Goal: Information Seeking & Learning: Find specific fact

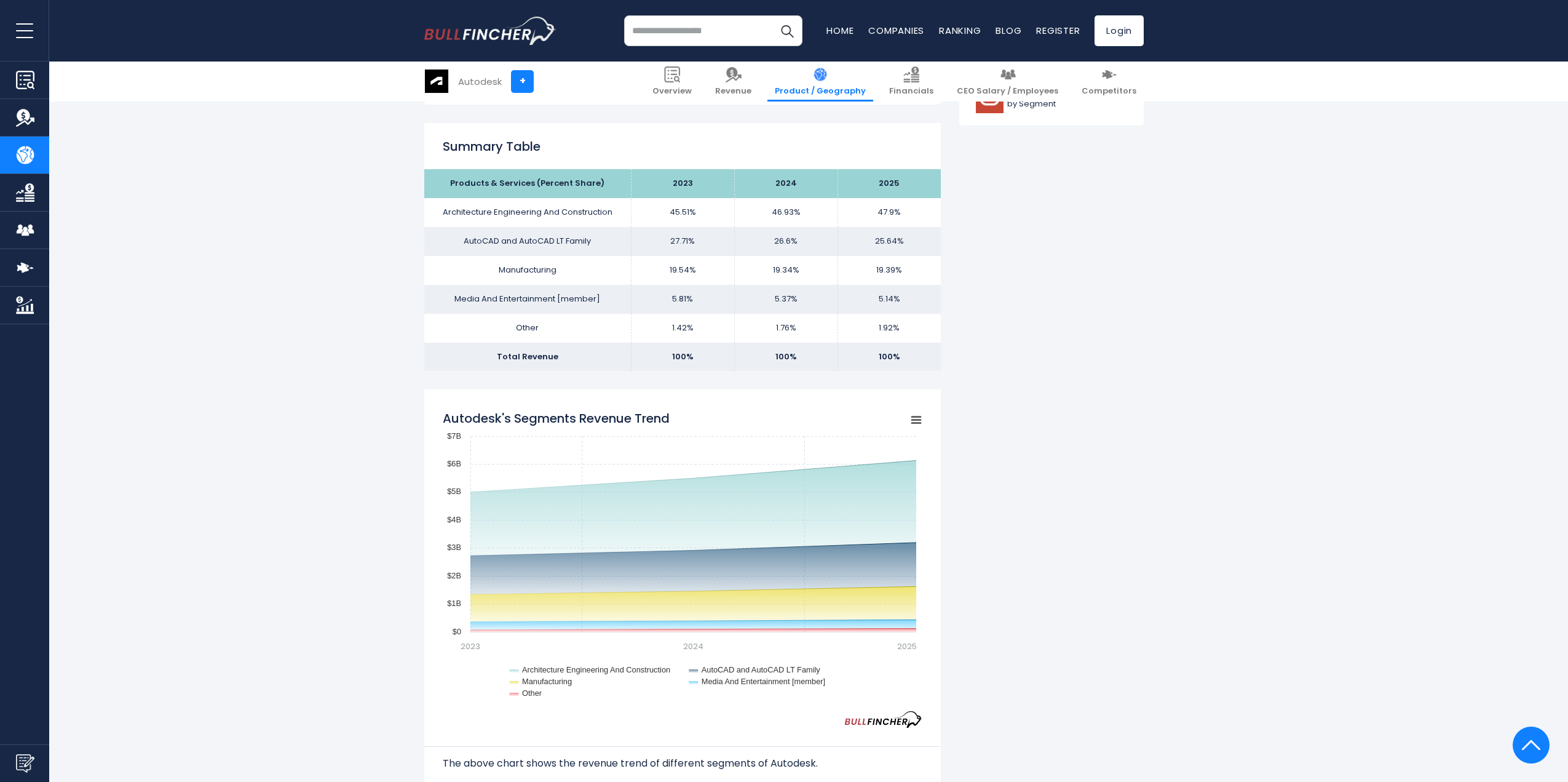
scroll to position [739, 0]
drag, startPoint x: 456, startPoint y: 248, endPoint x: 549, endPoint y: 316, distance: 115.2
click at [533, 313] on tbody "Products & Services (Percent Share) 2023 2024 2025 Architecture Engineering And…" at bounding box center [683, 269] width 516 height 202
drag, startPoint x: 727, startPoint y: 291, endPoint x: 852, endPoint y: 309, distance: 126.3
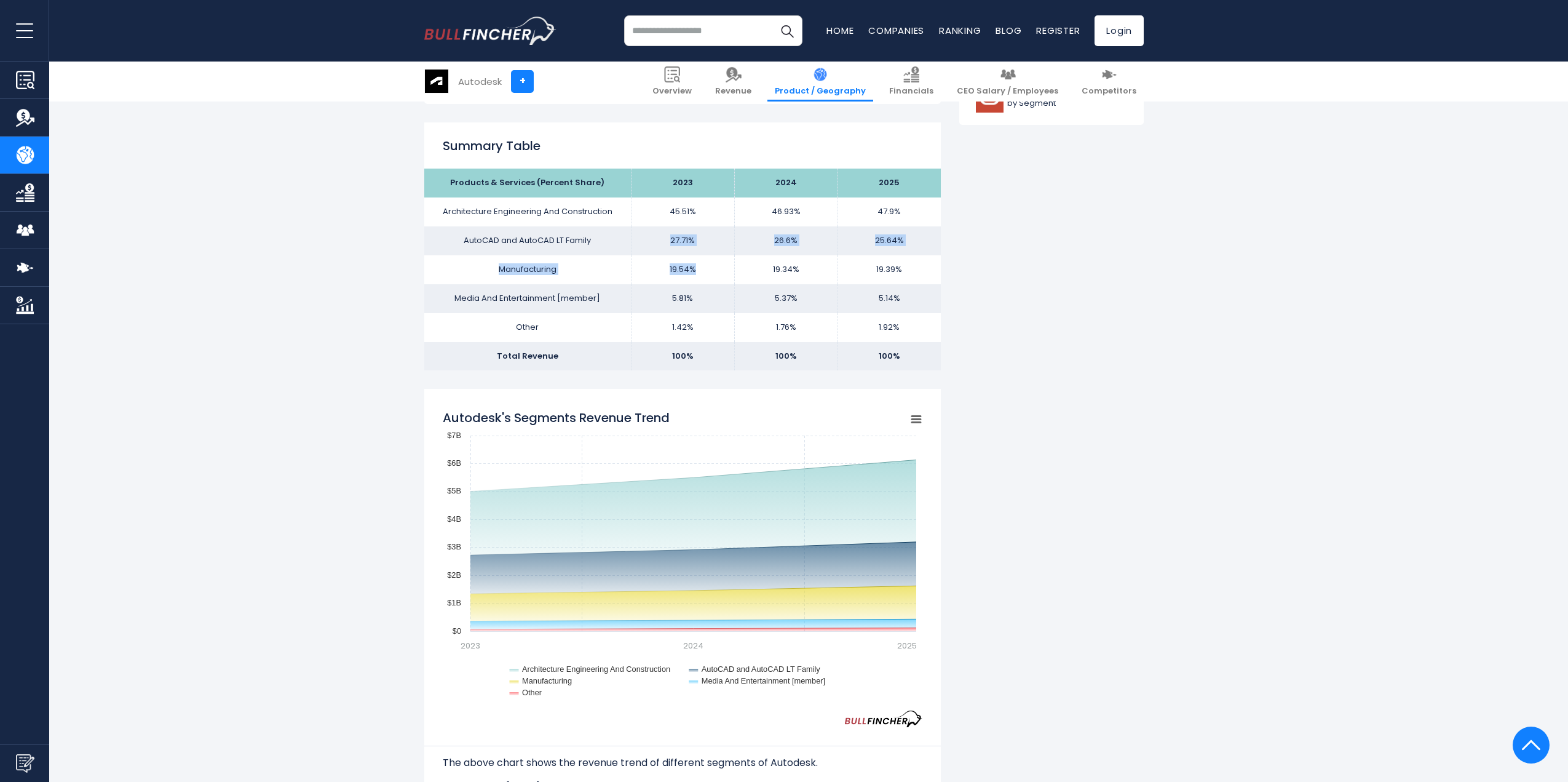
click at [735, 293] on tbody "Products & Services (Percent Share) 2023 2024 2025 Architecture Engineering And…" at bounding box center [683, 269] width 516 height 202
drag, startPoint x: 1025, startPoint y: 304, endPoint x: 867, endPoint y: 279, distance: 160.0
drag, startPoint x: 836, startPoint y: 241, endPoint x: 857, endPoint y: 296, distance: 58.9
click at [837, 292] on tbody "Products & Services (Percent Share) 2023 2024 2025 Architecture Engineering And…" at bounding box center [683, 269] width 516 height 202
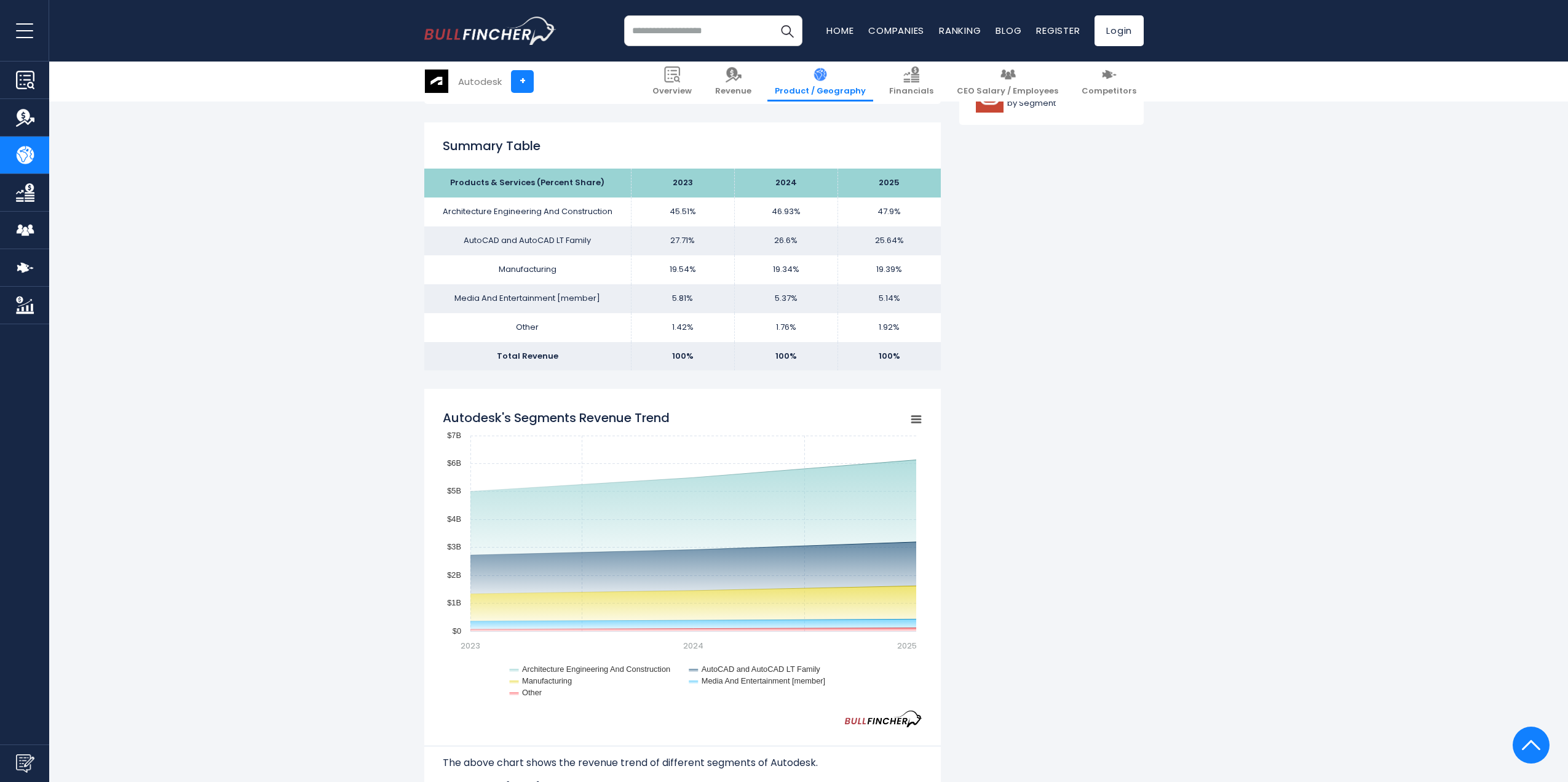
drag, startPoint x: 867, startPoint y: 244, endPoint x: 875, endPoint y: 281, distance: 37.9
click at [874, 276] on tbody "Products & Services (Percent Share) 2023 2024 2025 Architecture Engineering And…" at bounding box center [683, 269] width 516 height 202
drag, startPoint x: 1093, startPoint y: 300, endPoint x: 990, endPoint y: 339, distance: 110.1
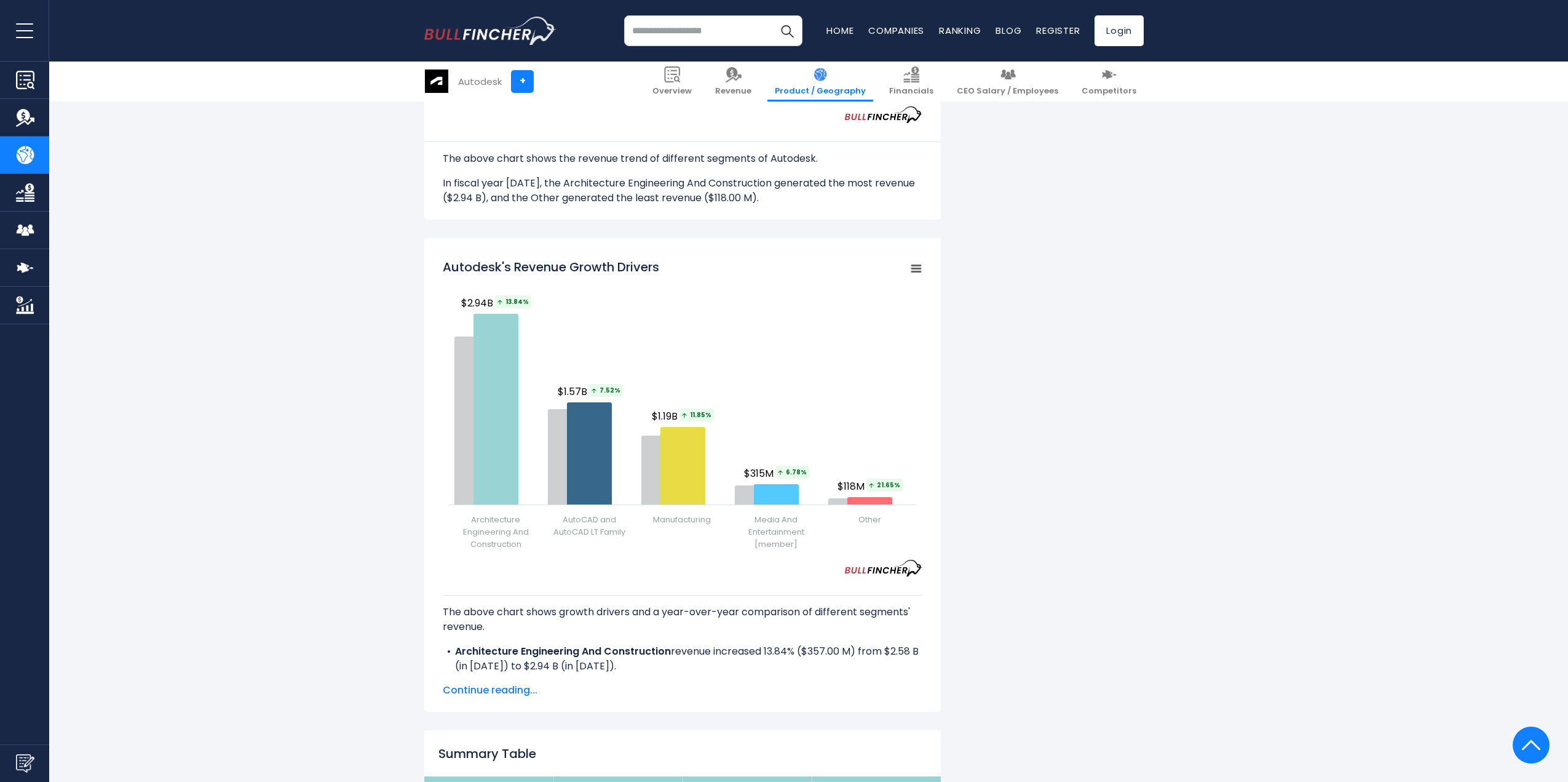
scroll to position [1354, 0]
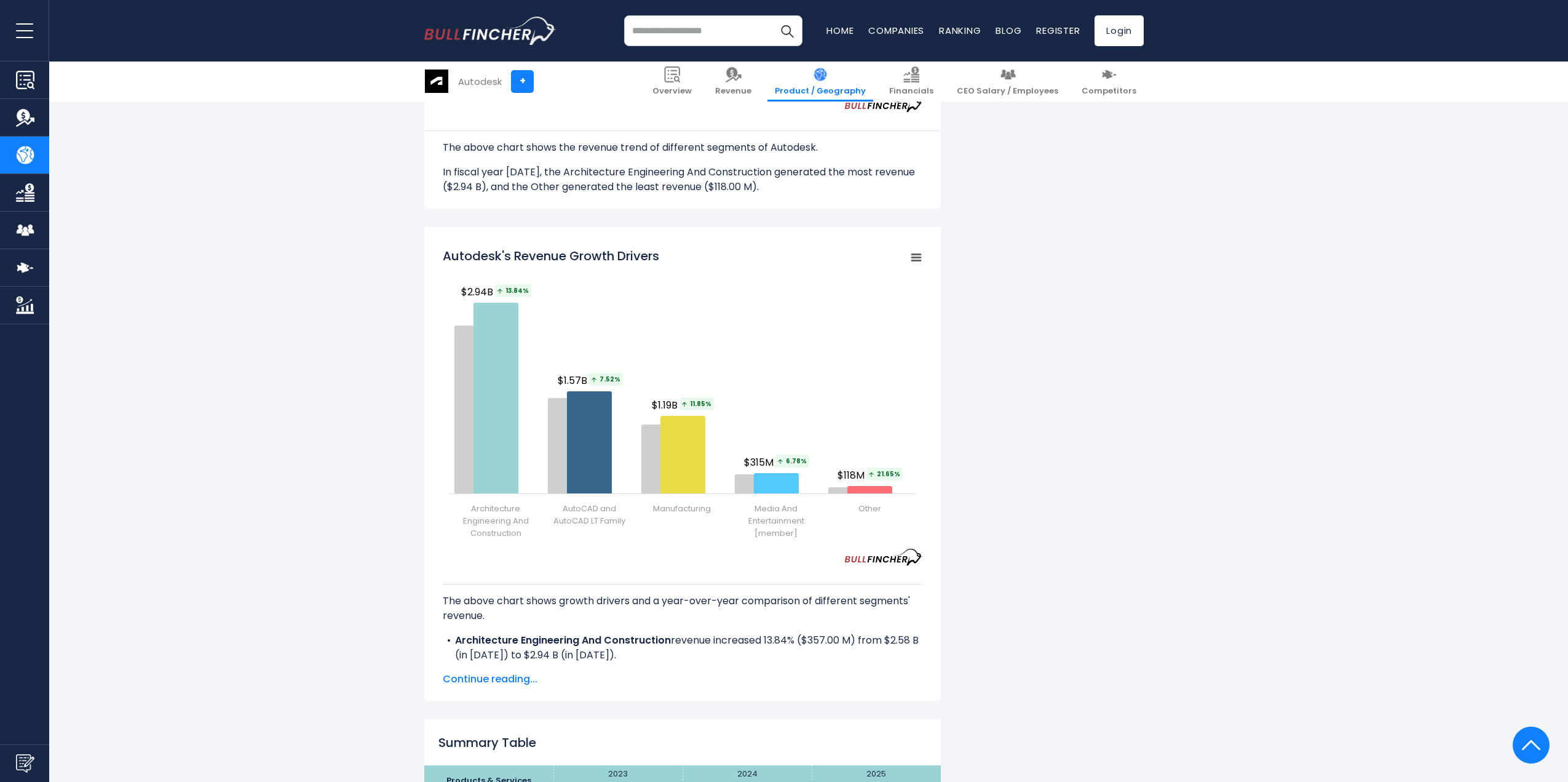
click at [1022, 350] on div "Autodesk's Revenue by Segment In fiscal year [DATE], Autodesk's revenue by segm…" at bounding box center [784, 212] width 720 height 2580
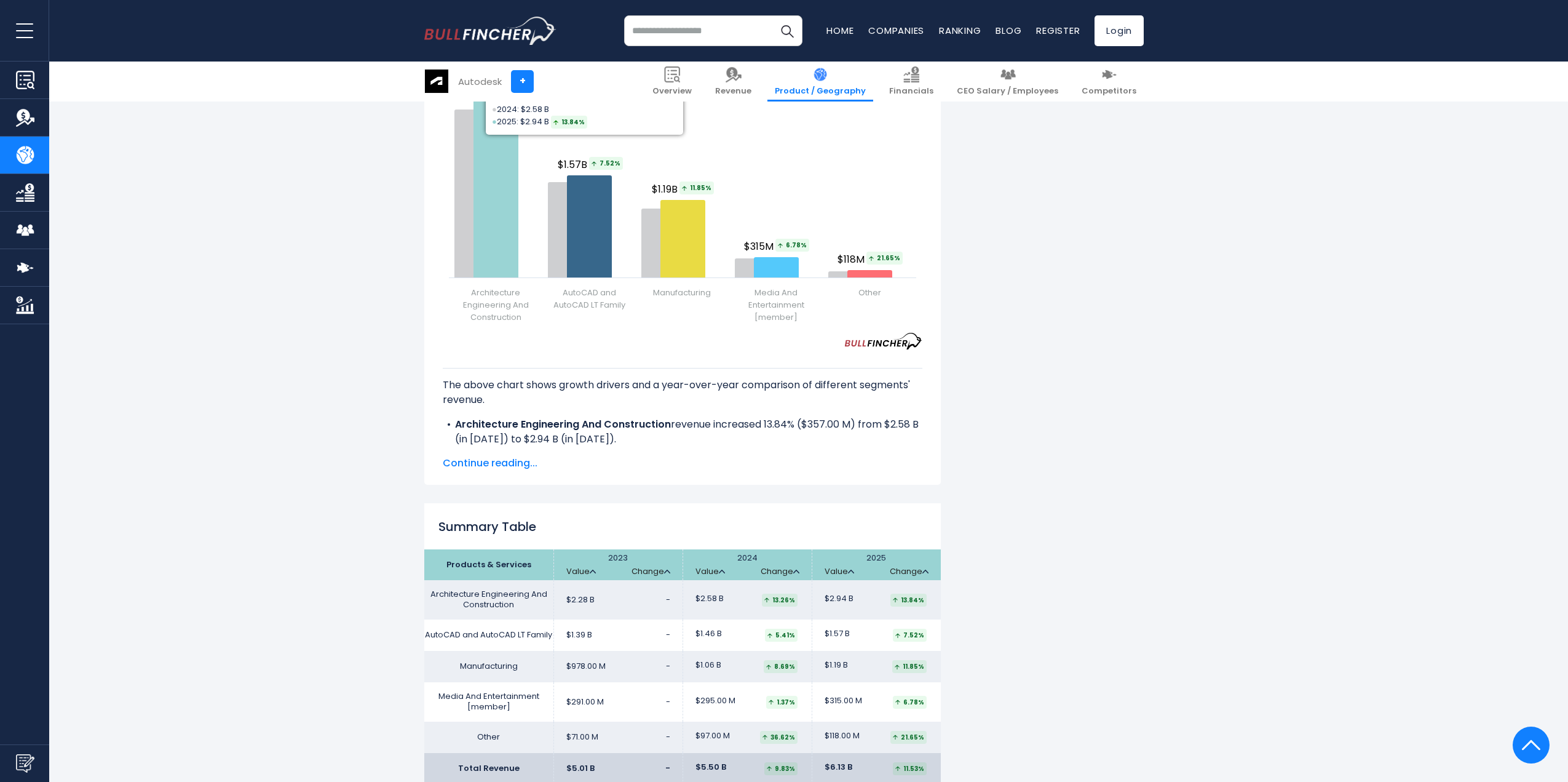
scroll to position [1599, 0]
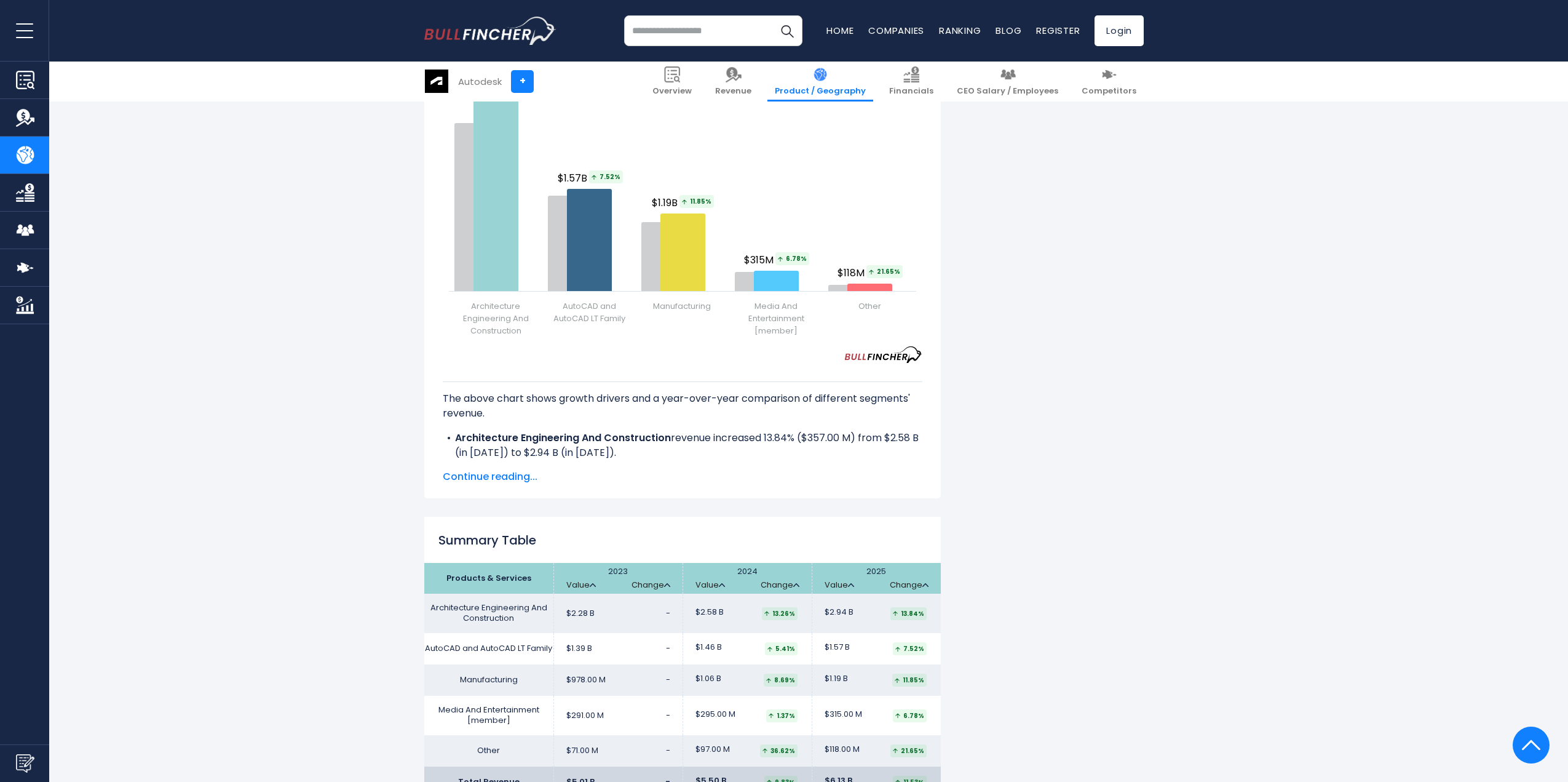
scroll to position [1538, 0]
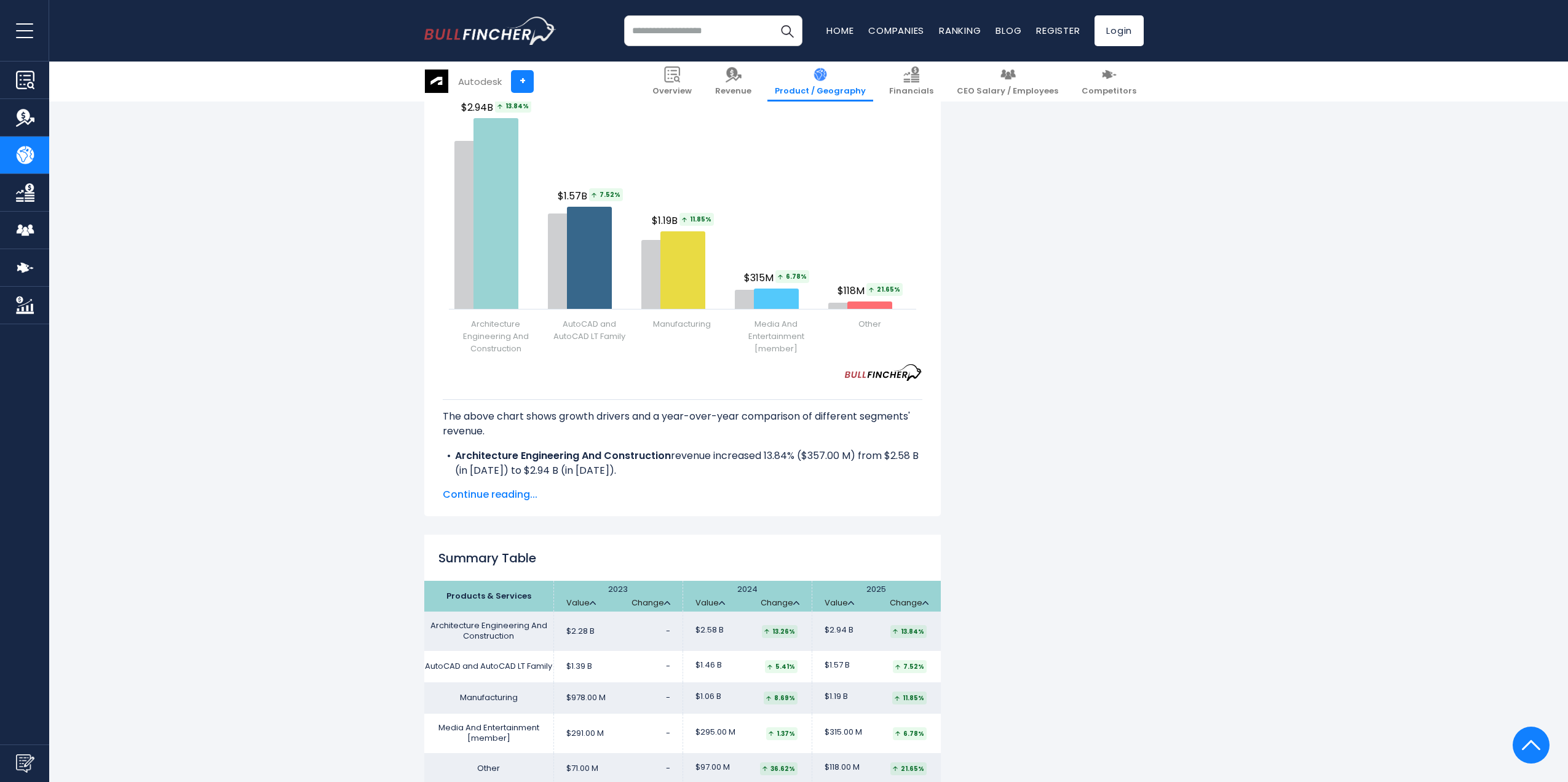
click at [1083, 422] on div "Autodesk's Revenue by Segment In fiscal year [DATE], Autodesk's revenue by segm…" at bounding box center [784, 27] width 720 height 2580
